Goal: Task Accomplishment & Management: Use online tool/utility

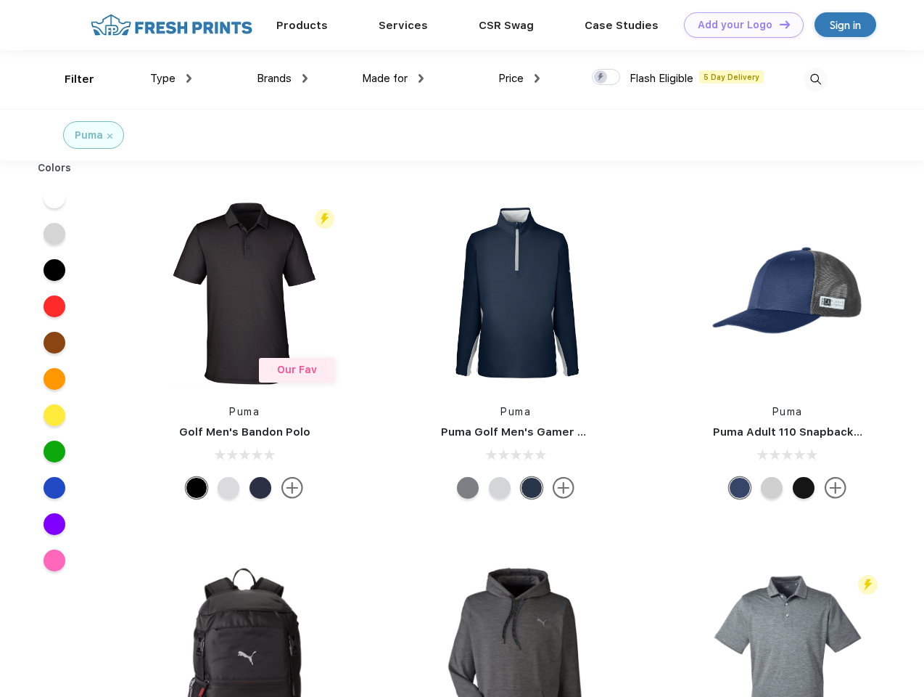
click at [739, 25] on link "Add your Logo Design Tool" at bounding box center [744, 24] width 120 height 25
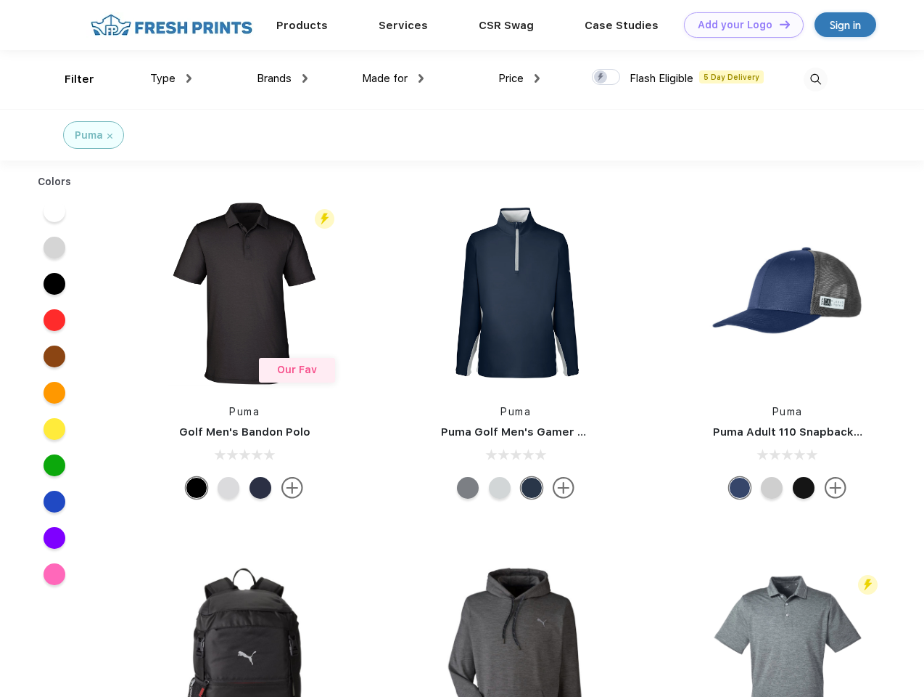
click at [0, 0] on div "Design Tool" at bounding box center [0, 0] width 0 height 0
click at [779, 24] on link "Add your Logo Design Tool" at bounding box center [744, 24] width 120 height 25
click at [70, 79] on div "Filter" at bounding box center [80, 79] width 30 height 17
click at [171, 78] on span "Type" at bounding box center [162, 78] width 25 height 13
click at [282, 78] on span "Brands" at bounding box center [274, 78] width 35 height 13
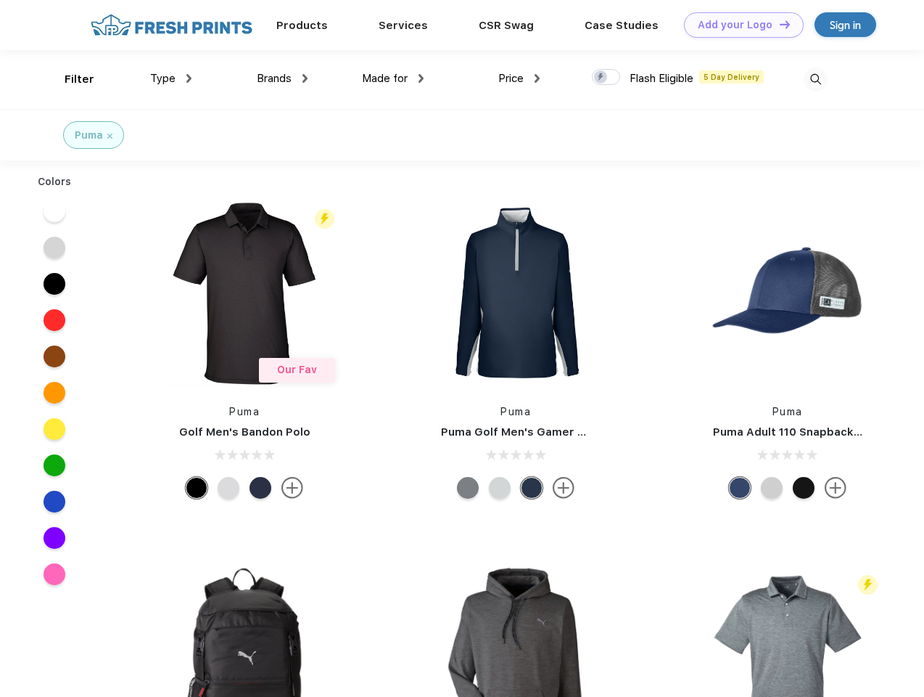
click at [393, 78] on span "Made for" at bounding box center [385, 78] width 46 height 13
click at [520, 78] on span "Price" at bounding box center [511, 78] width 25 height 13
click at [607, 78] on div at bounding box center [606, 77] width 28 height 16
click at [602, 78] on input "checkbox" at bounding box center [596, 72] width 9 height 9
click at [816, 79] on img at bounding box center [816, 79] width 24 height 24
